Goal: Transaction & Acquisition: Obtain resource

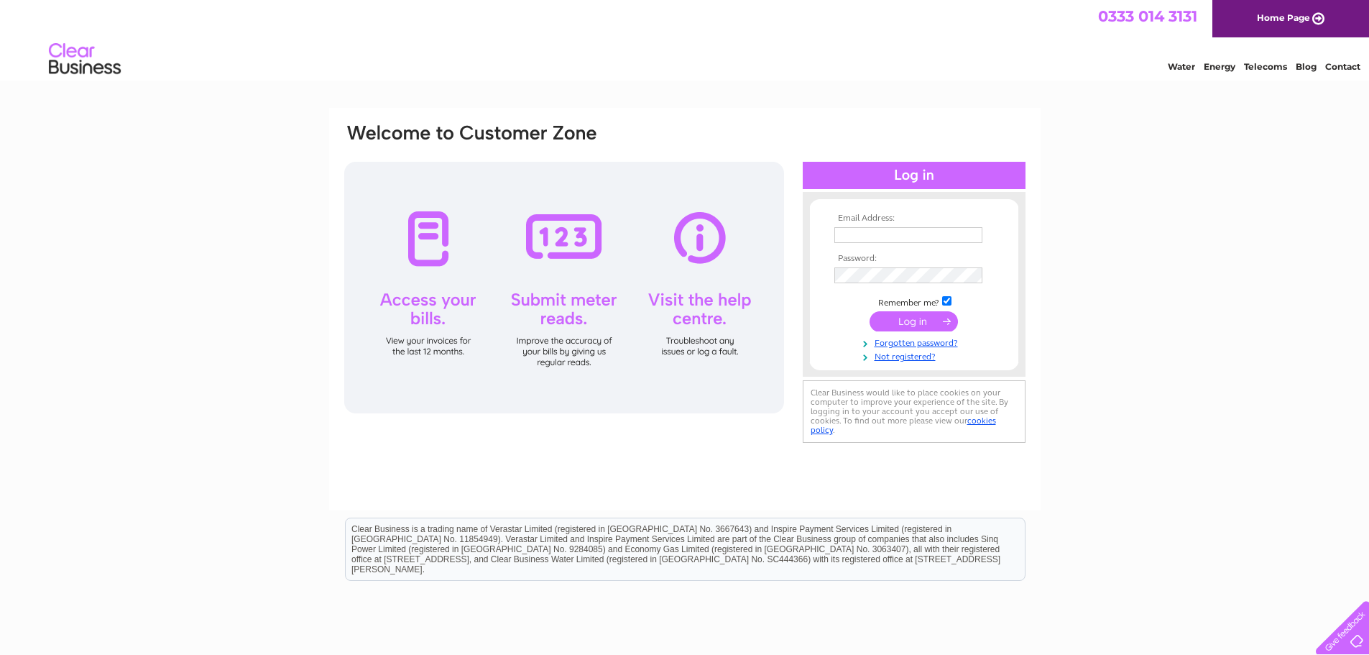
type input "accounts@scottishcrane.co.uk"
click at [913, 324] on input "submit" at bounding box center [914, 321] width 88 height 20
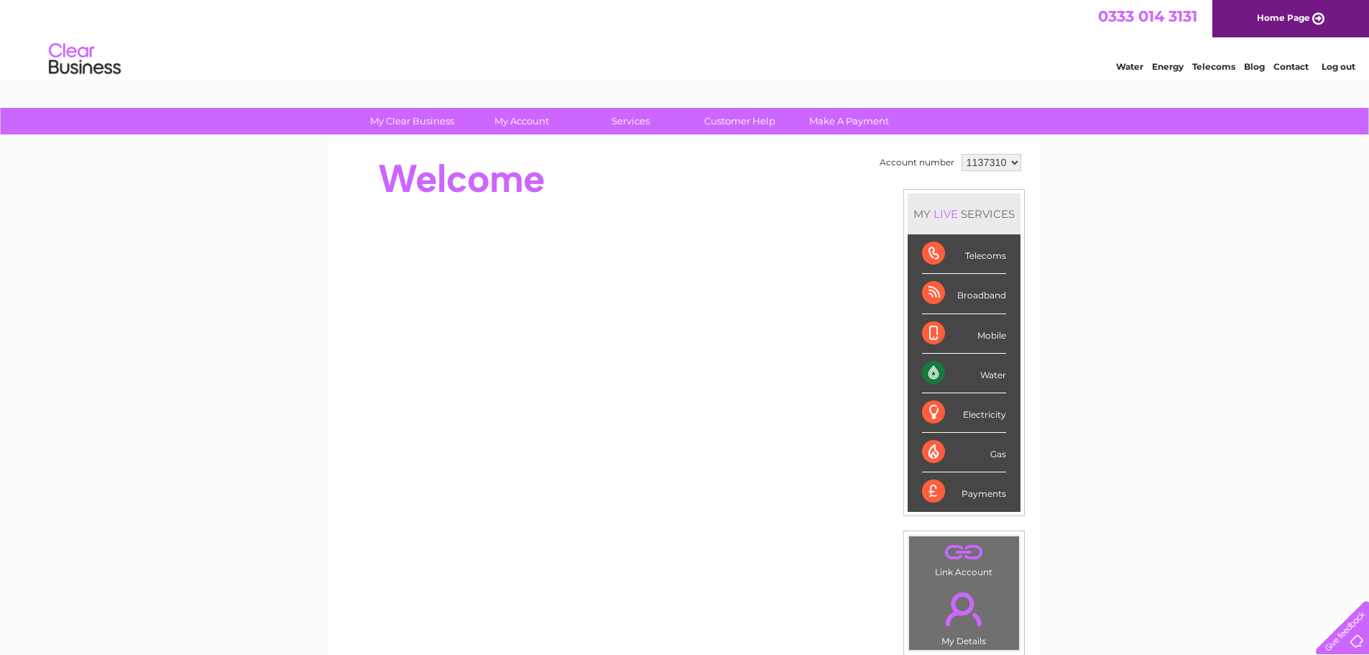
click at [970, 375] on div "Water" at bounding box center [964, 374] width 84 height 40
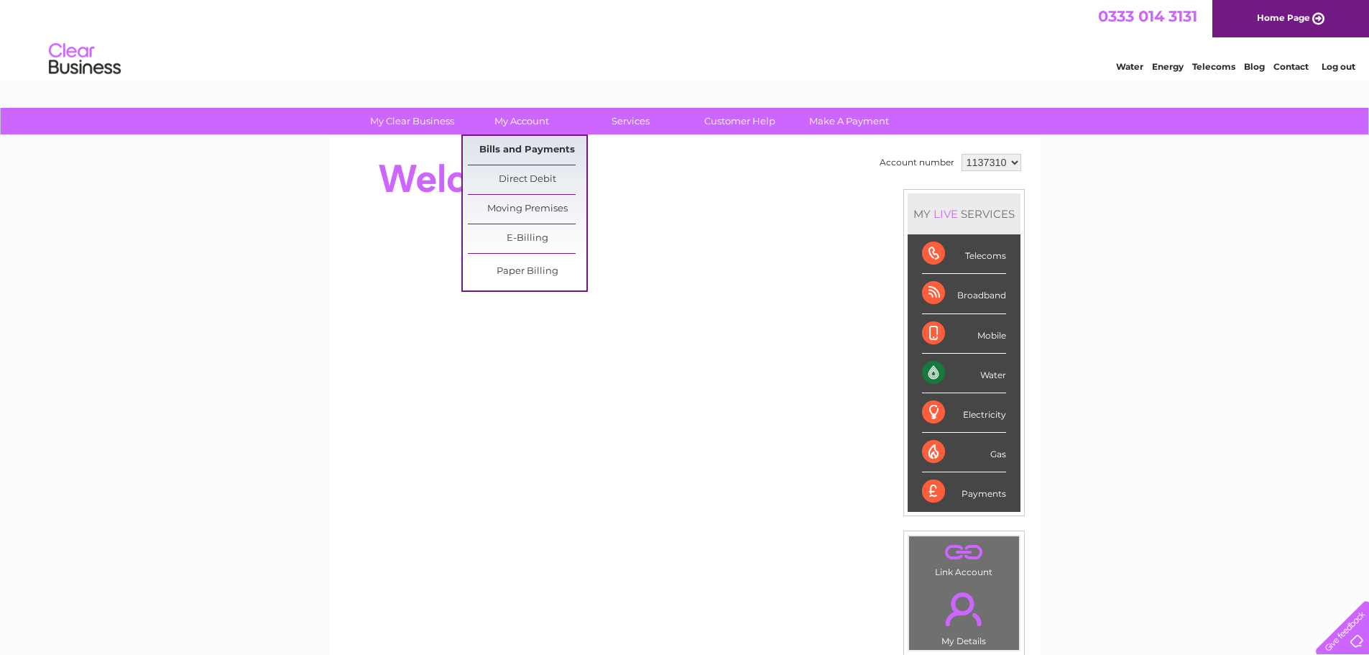
click at [516, 146] on link "Bills and Payments" at bounding box center [527, 150] width 119 height 29
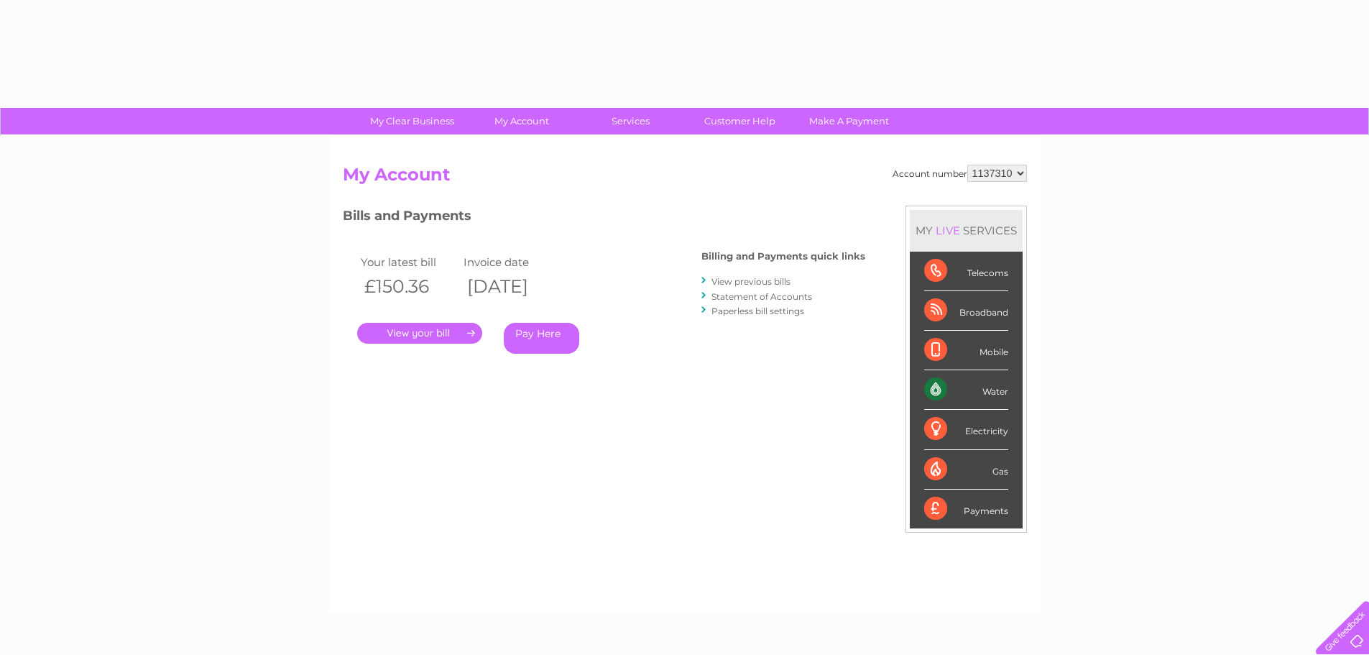
click at [516, 148] on div "Account number 1137310 My Account MY LIVE SERVICES Telecoms Broadband Mobile Wa…" at bounding box center [685, 374] width 712 height 476
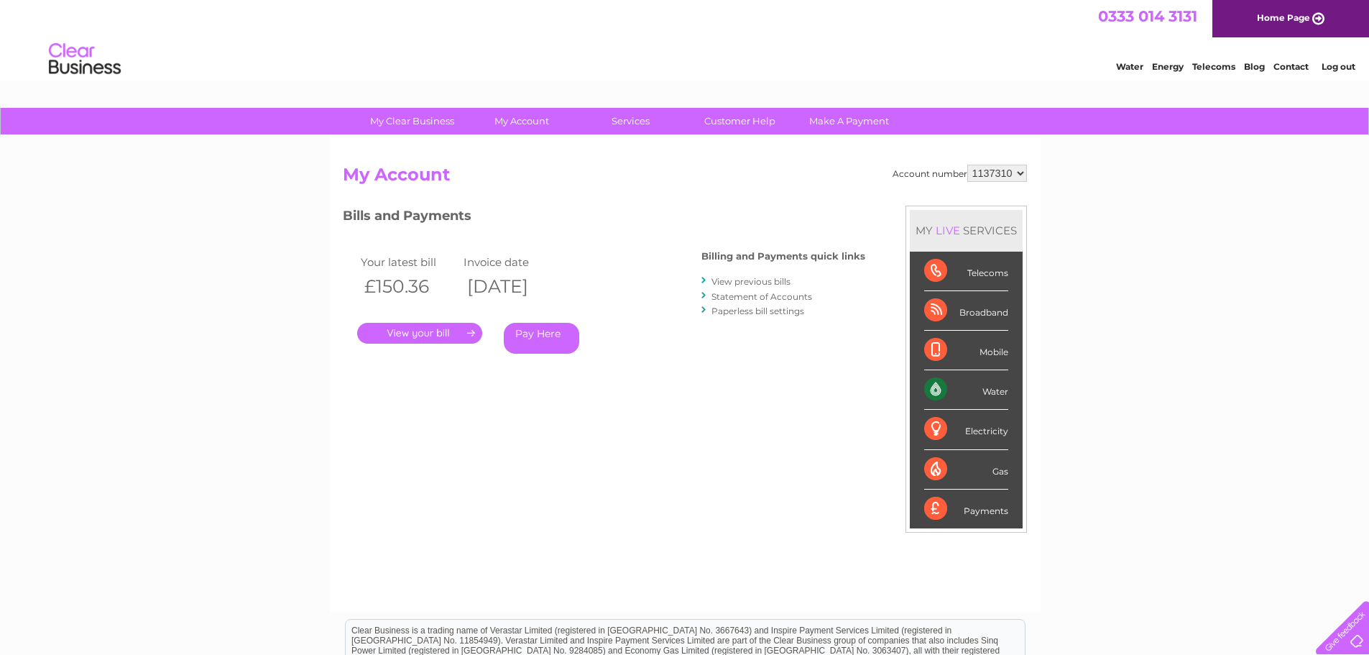
click at [392, 334] on link "." at bounding box center [419, 333] width 125 height 21
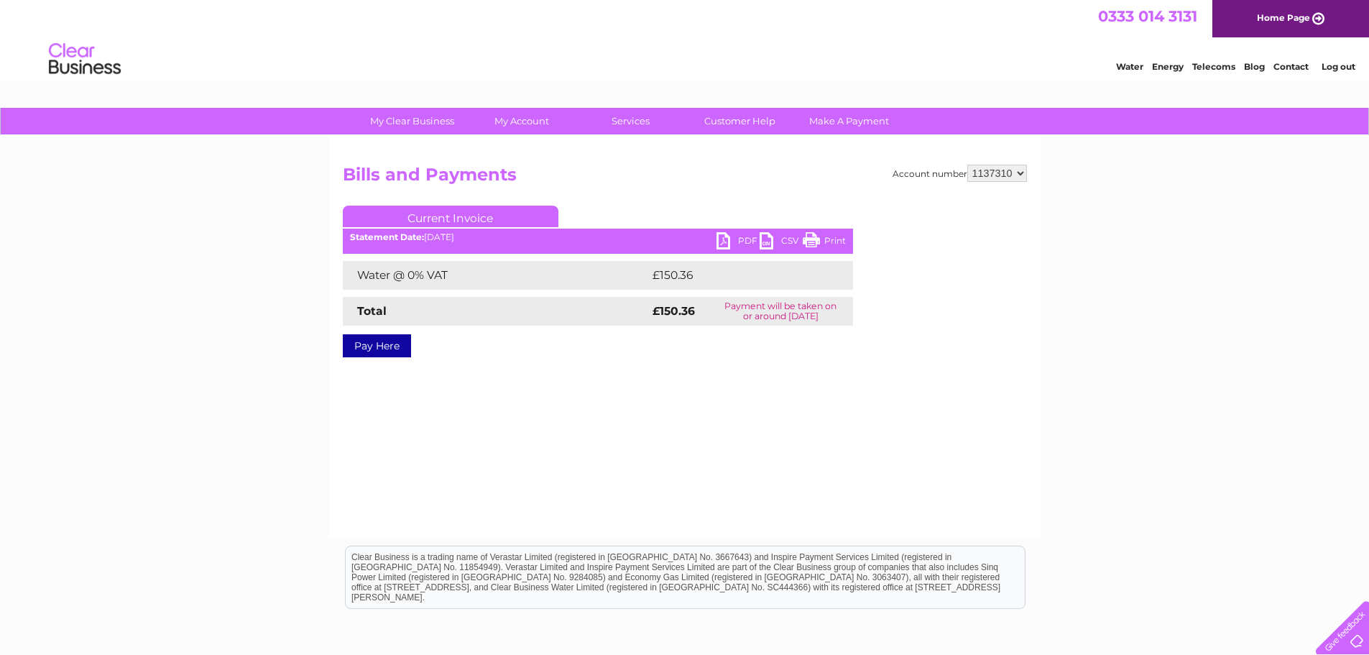
click at [728, 239] on link "PDF" at bounding box center [738, 242] width 43 height 21
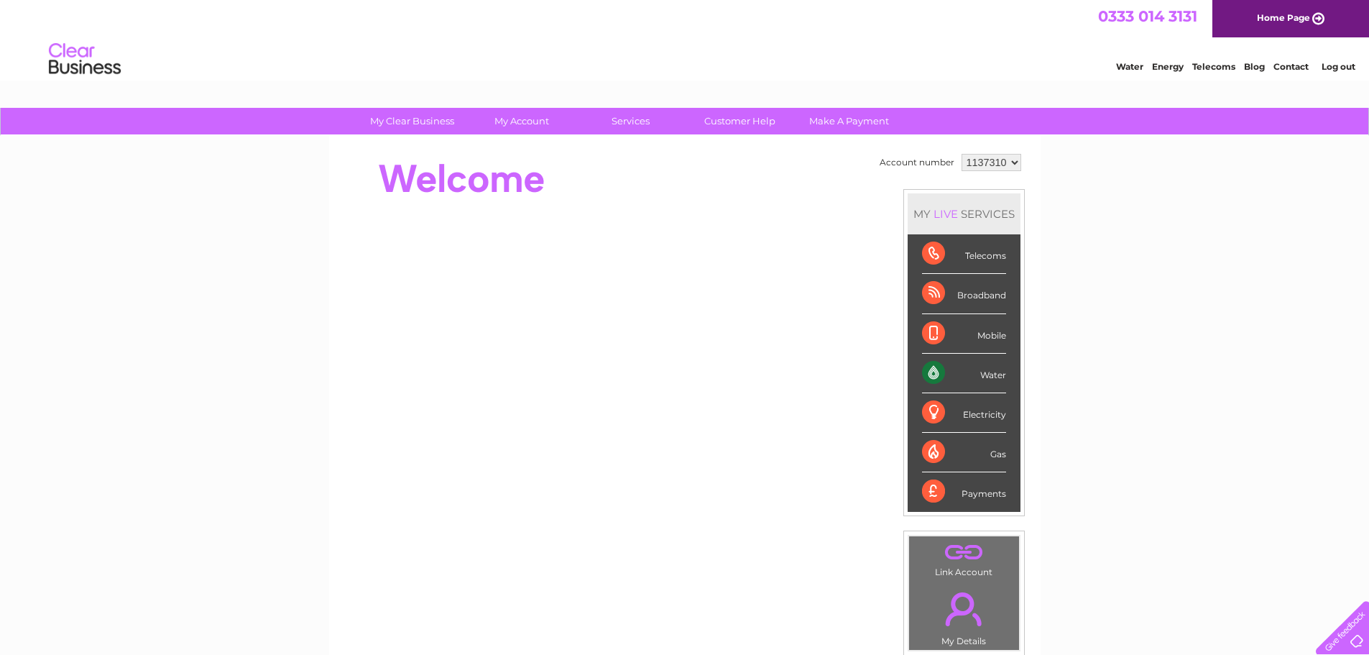
click at [967, 377] on div "Water" at bounding box center [964, 374] width 84 height 40
click at [986, 377] on div "Water" at bounding box center [964, 374] width 84 height 40
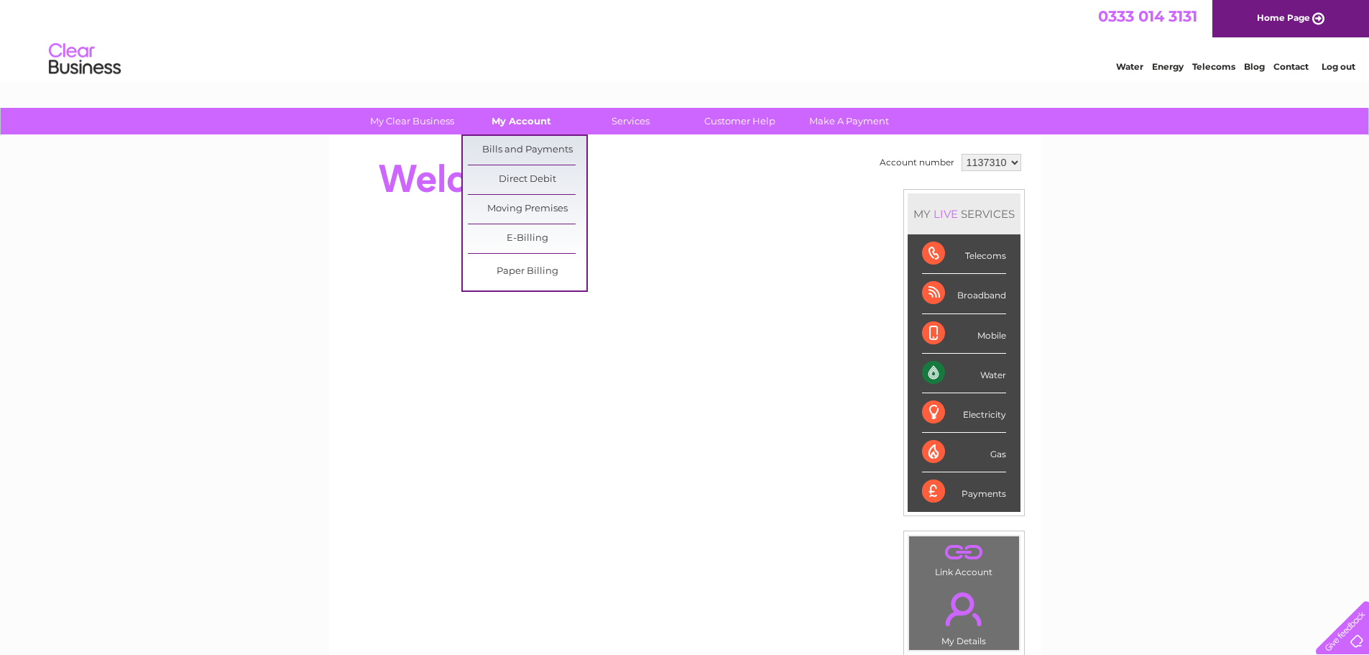
click at [538, 124] on link "My Account" at bounding box center [521, 121] width 119 height 27
click at [546, 144] on link "Bills and Payments" at bounding box center [527, 150] width 119 height 29
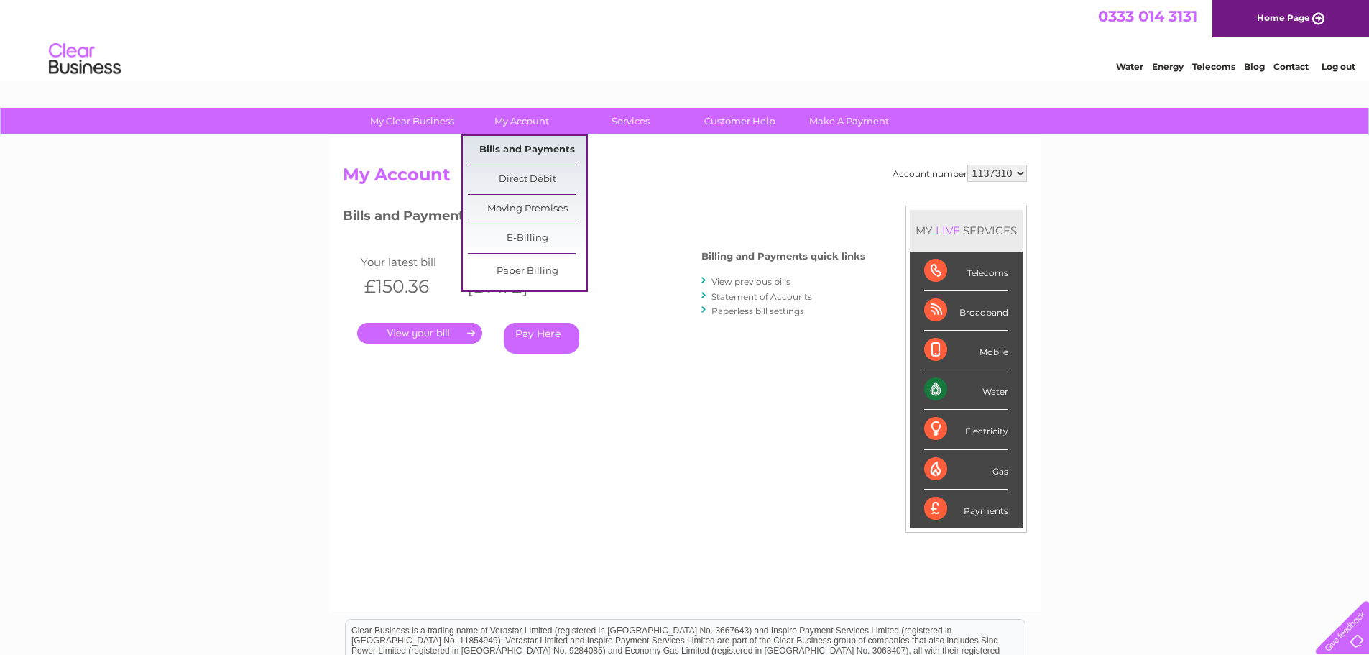
click at [514, 148] on link "Bills and Payments" at bounding box center [527, 150] width 119 height 29
click at [526, 147] on link "Bills and Payments" at bounding box center [527, 150] width 119 height 29
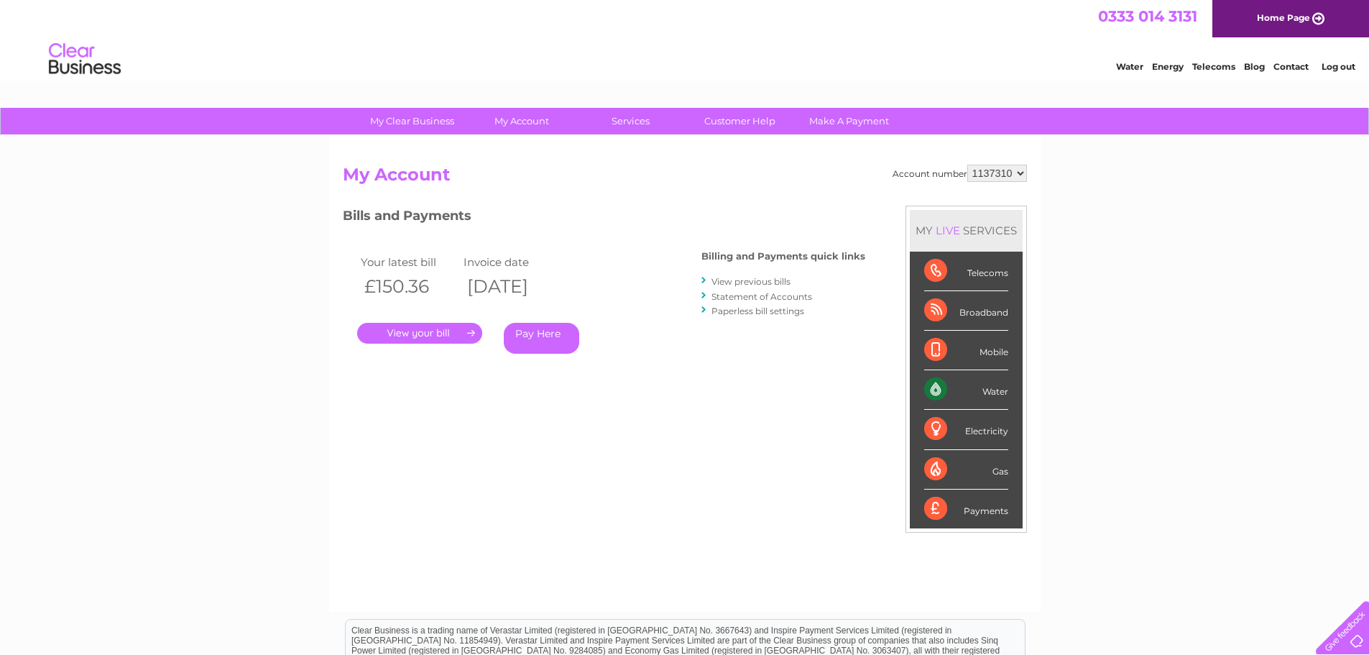
click at [472, 332] on link "." at bounding box center [419, 333] width 125 height 21
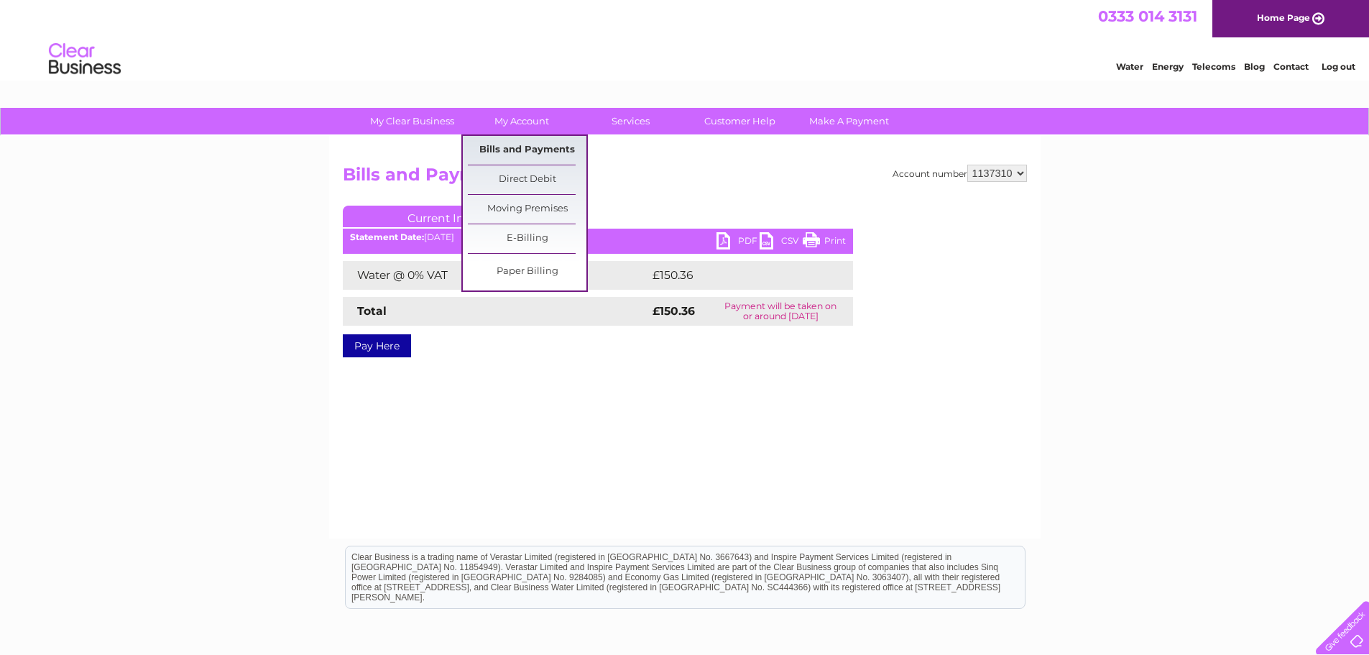
click at [523, 144] on link "Bills and Payments" at bounding box center [527, 150] width 119 height 29
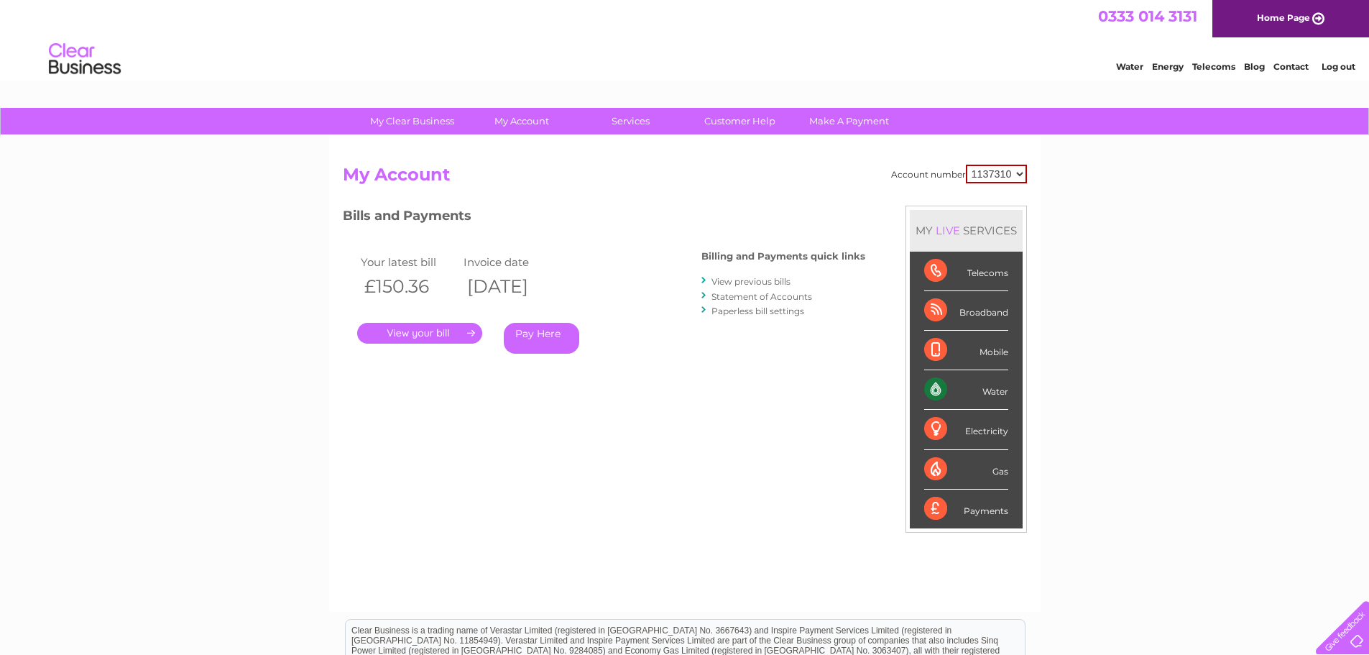
click at [1021, 175] on select "1137310" at bounding box center [996, 174] width 61 height 19
click at [466, 335] on link "." at bounding box center [419, 333] width 125 height 21
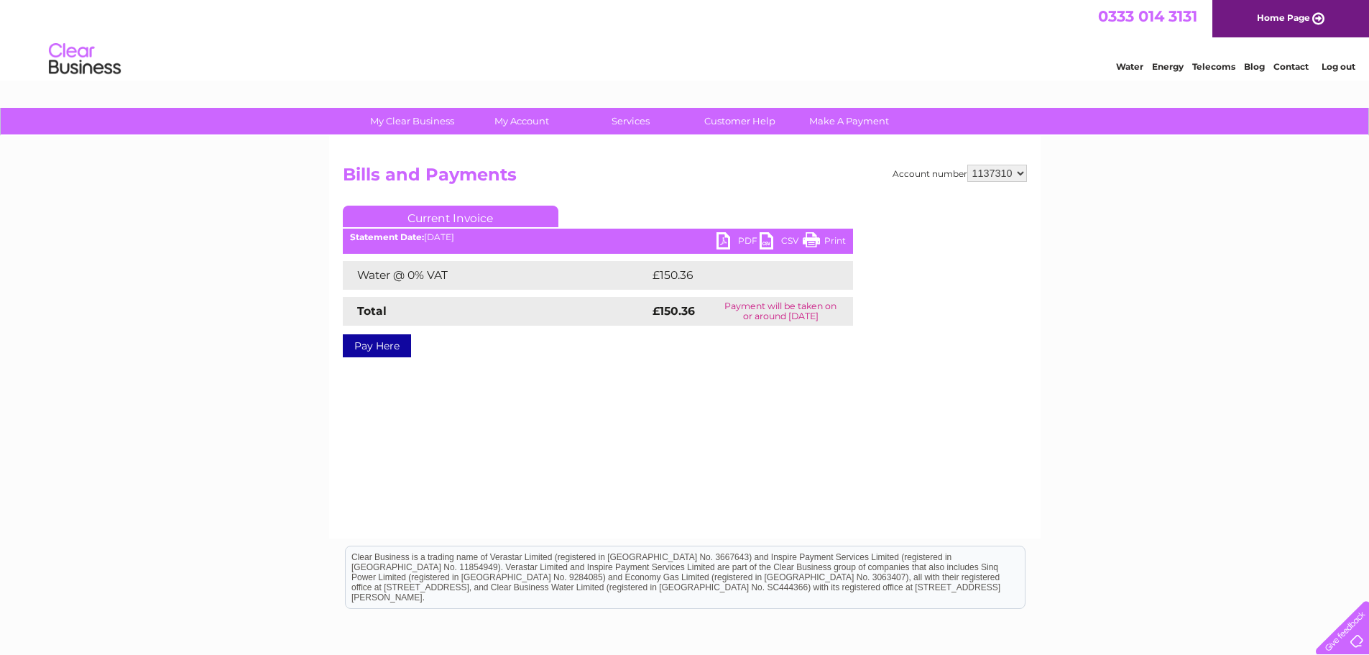
click at [1120, 67] on link "Water" at bounding box center [1129, 66] width 27 height 11
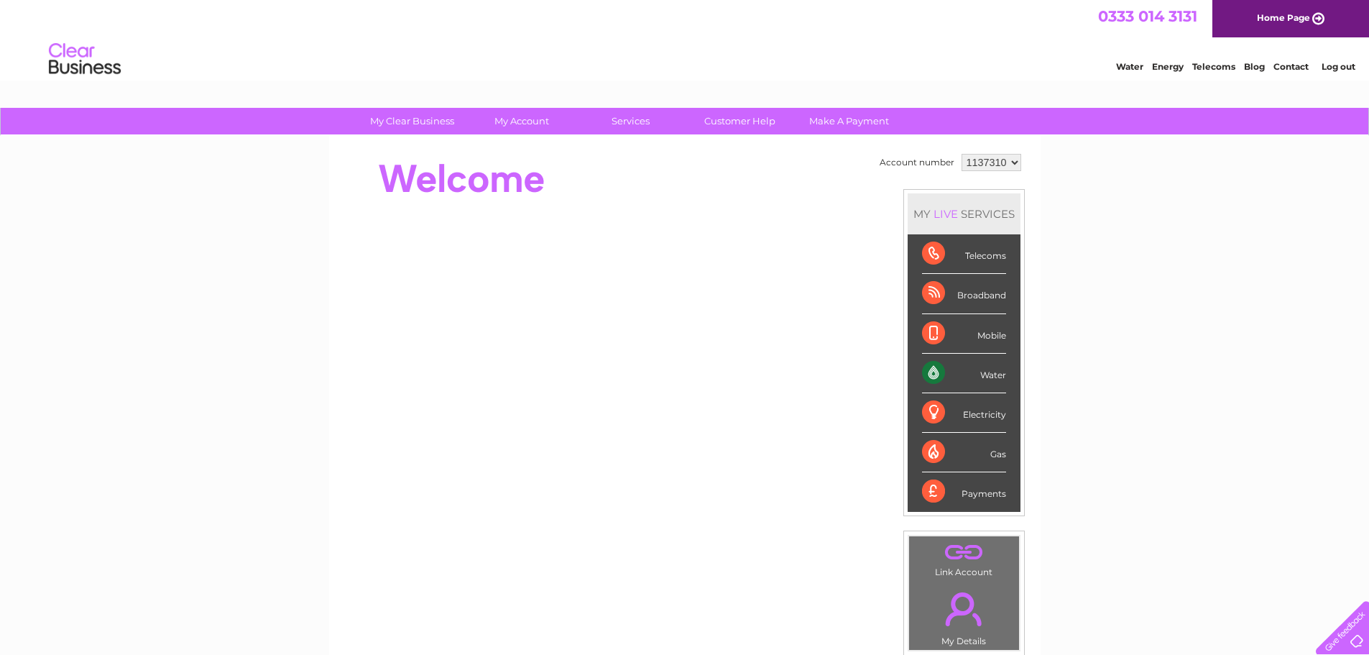
click at [987, 374] on div "Water" at bounding box center [964, 374] width 84 height 40
click at [929, 367] on div "Water" at bounding box center [964, 374] width 84 height 40
click at [987, 374] on div "Water" at bounding box center [964, 374] width 84 height 40
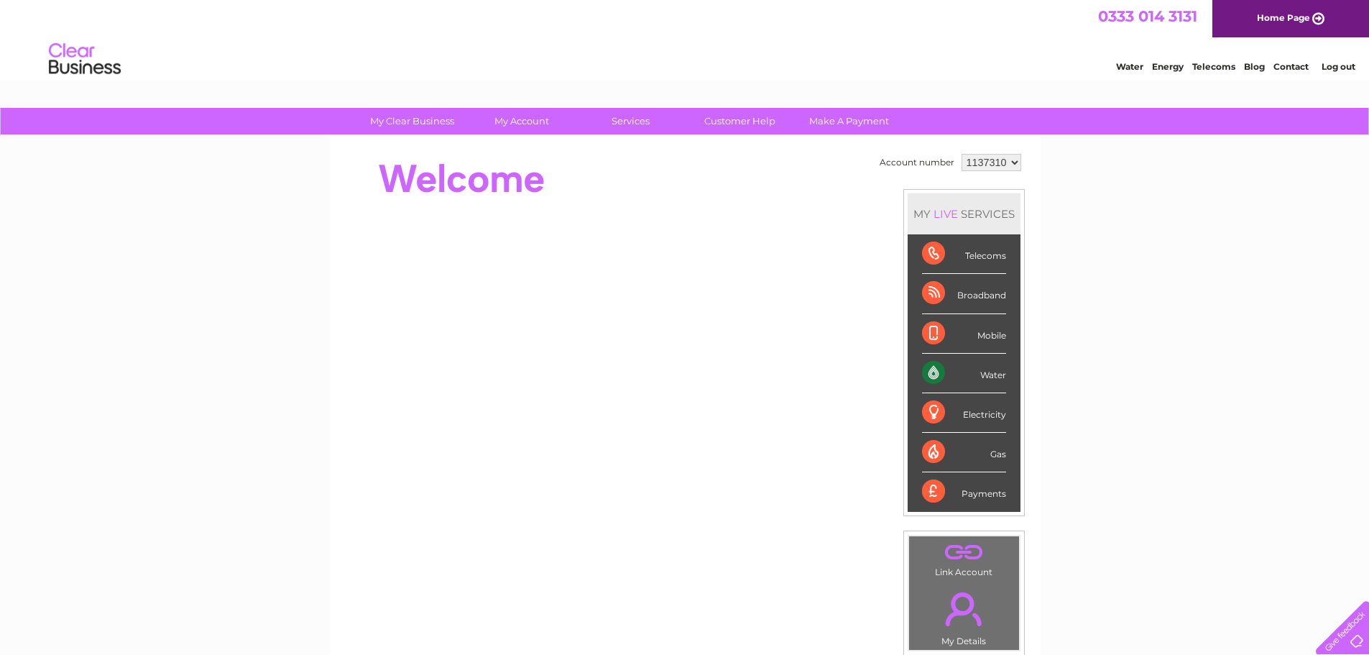
click at [987, 374] on div "Water" at bounding box center [964, 374] width 84 height 40
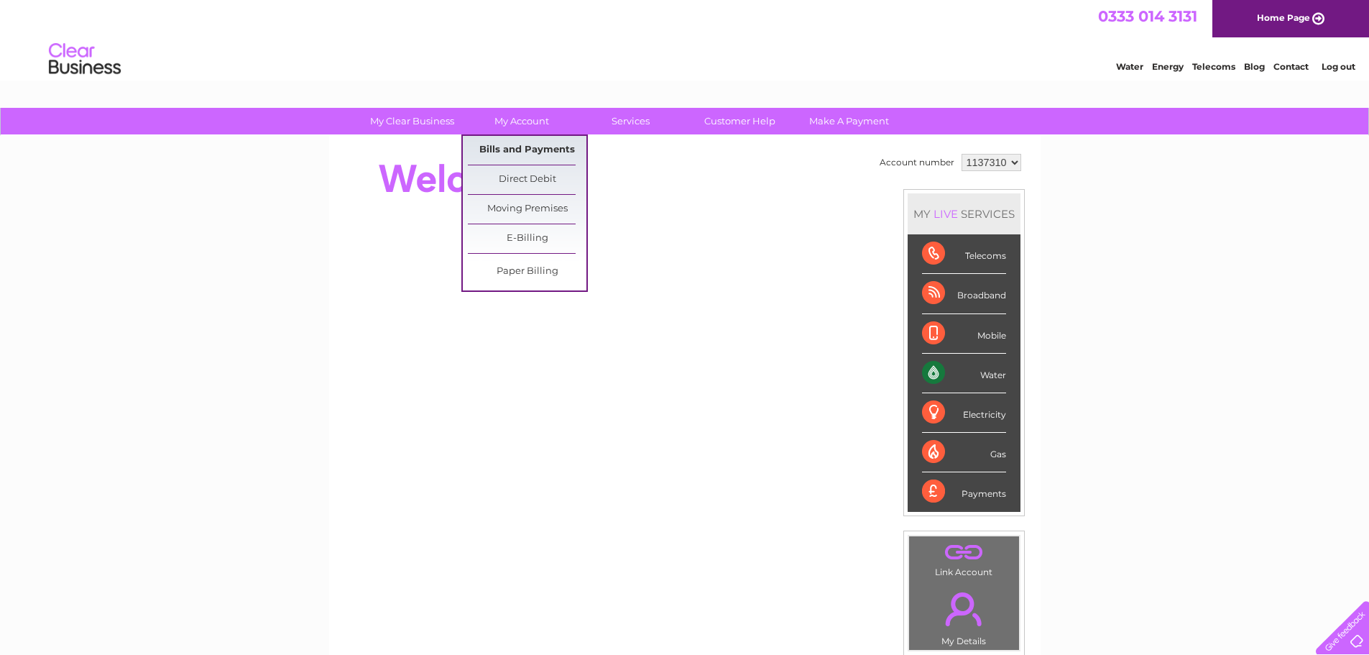
click at [519, 147] on link "Bills and Payments" at bounding box center [527, 150] width 119 height 29
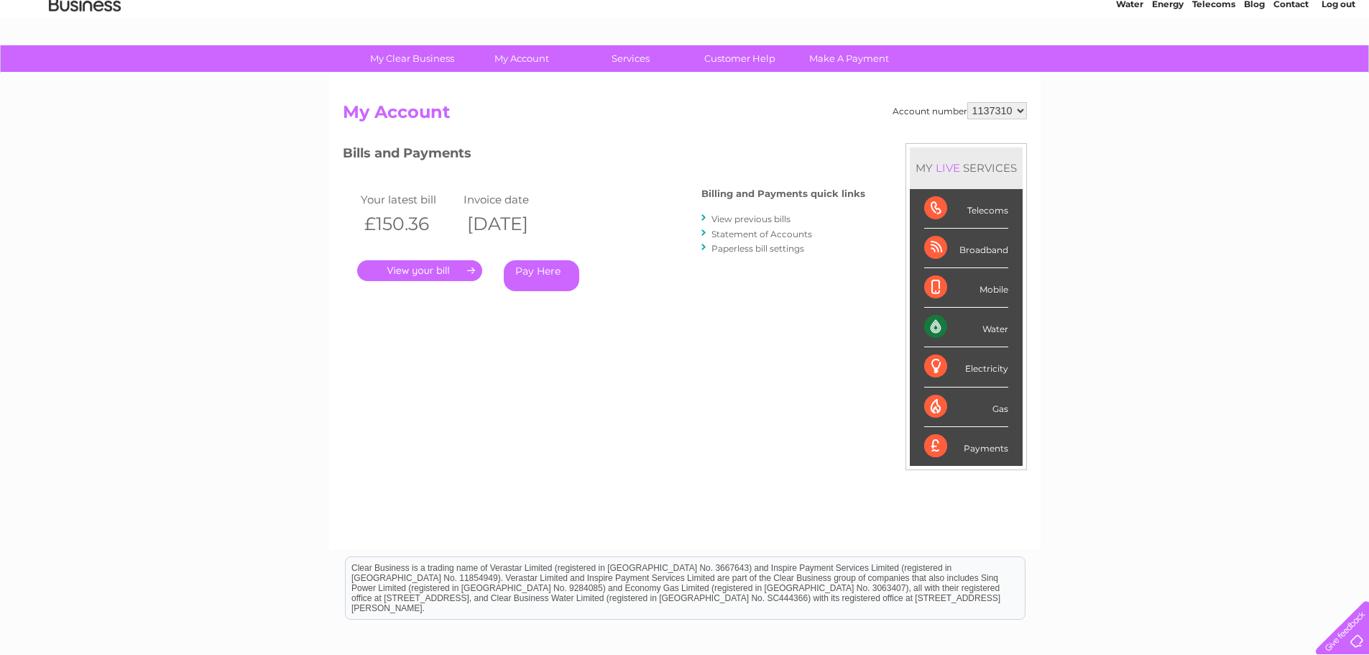
scroll to position [63, 0]
click at [995, 453] on div "Payments" at bounding box center [966, 445] width 84 height 39
click at [997, 446] on div "Payments" at bounding box center [966, 445] width 84 height 39
click at [937, 442] on div "Payments" at bounding box center [966, 445] width 84 height 39
click at [966, 446] on div "Payments" at bounding box center [966, 445] width 84 height 39
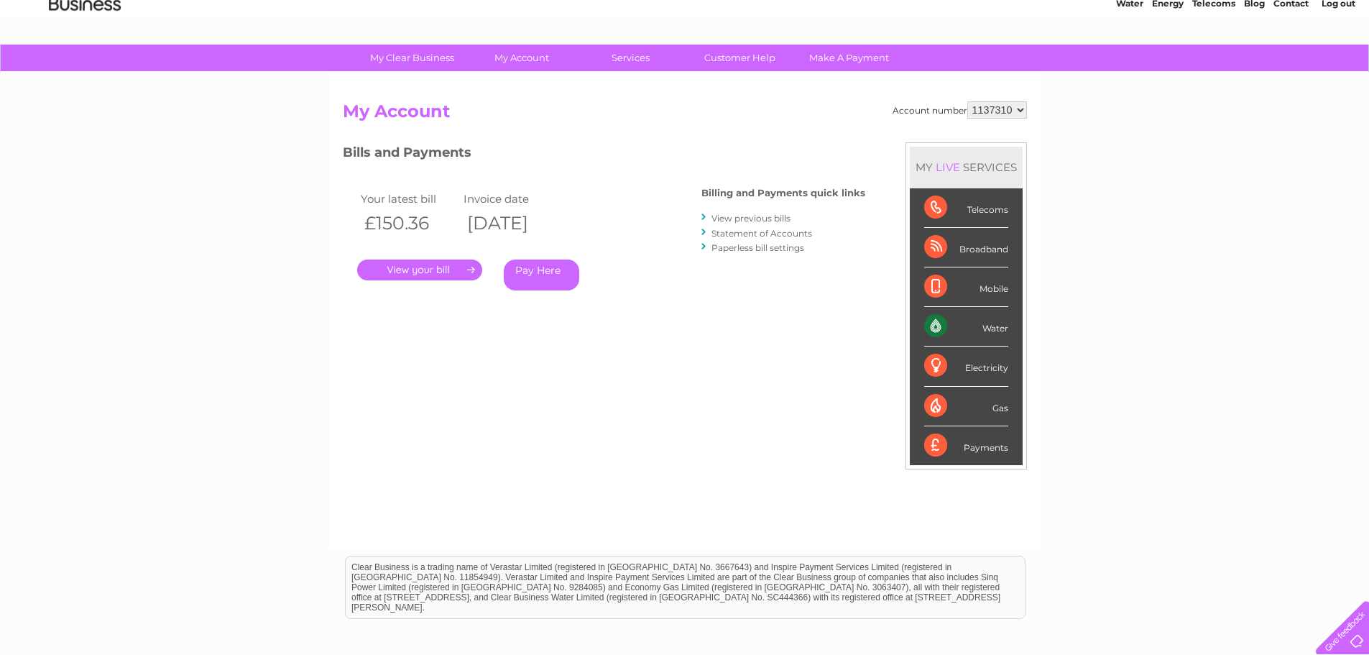
click at [737, 219] on link "View previous bills" at bounding box center [751, 218] width 79 height 11
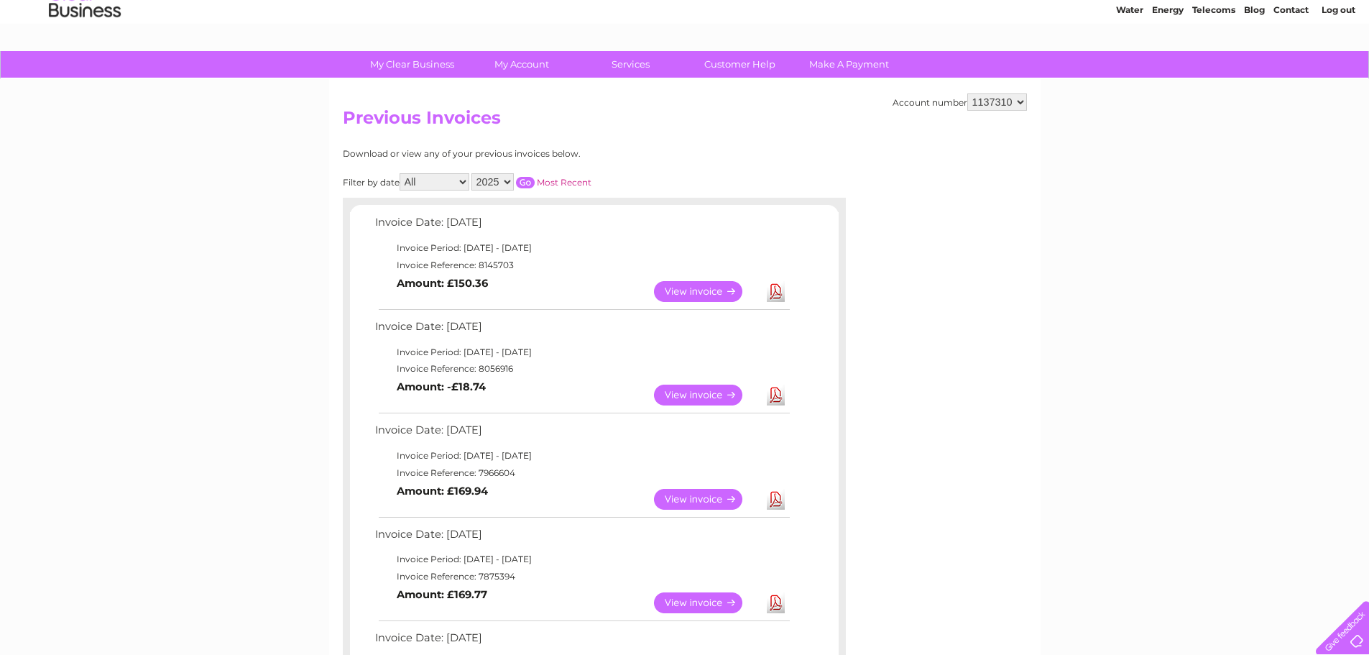
scroll to position [59, 0]
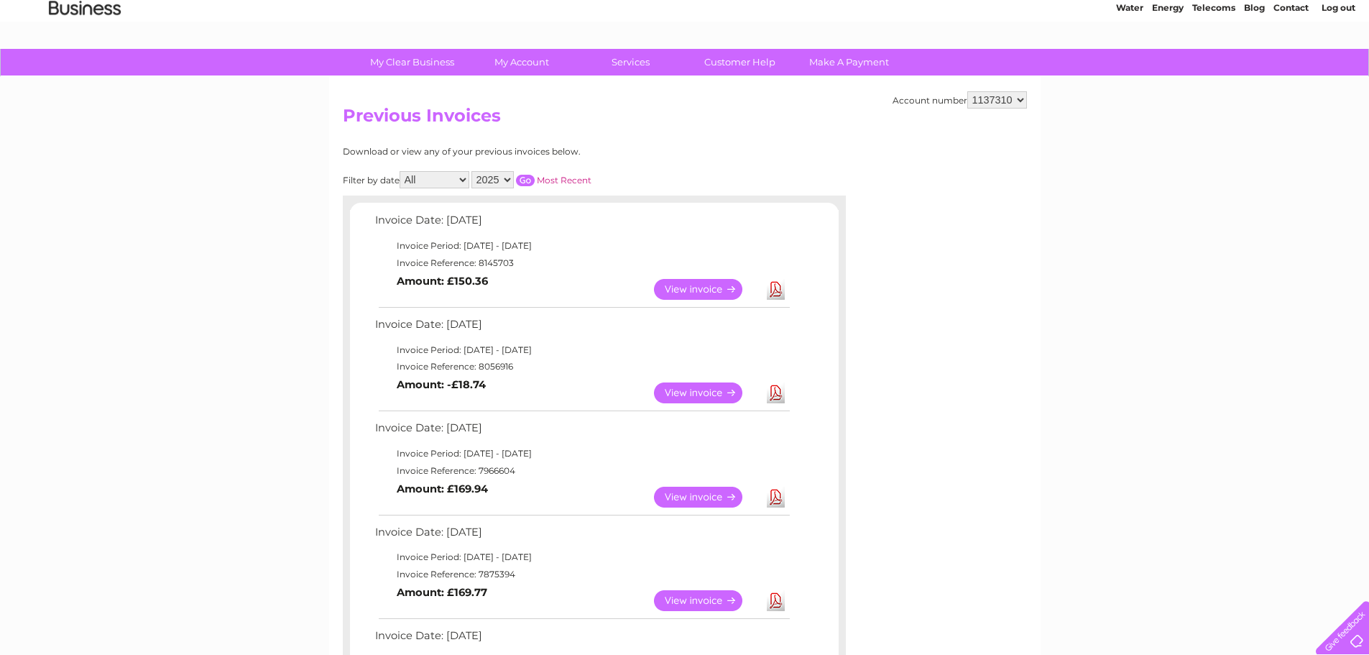
click at [697, 290] on link "View" at bounding box center [707, 289] width 106 height 21
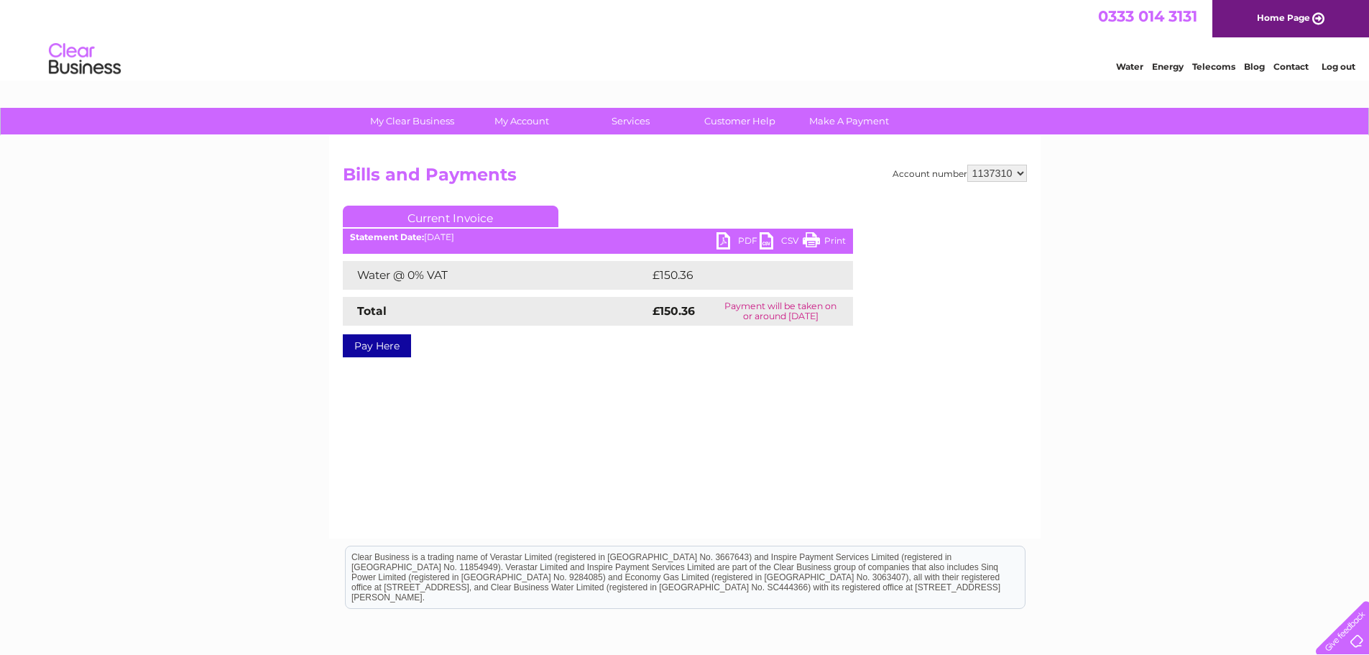
click at [727, 235] on link "PDF" at bounding box center [738, 242] width 43 height 21
